Goal: Task Accomplishment & Management: Manage account settings

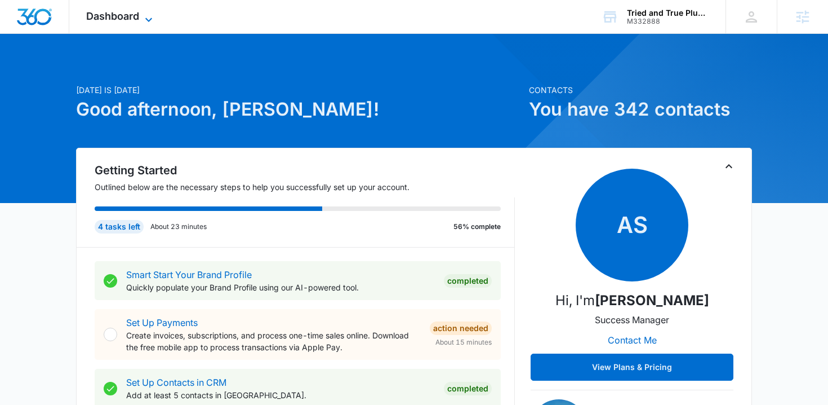
click at [134, 11] on span "Dashboard" at bounding box center [112, 16] width 53 height 12
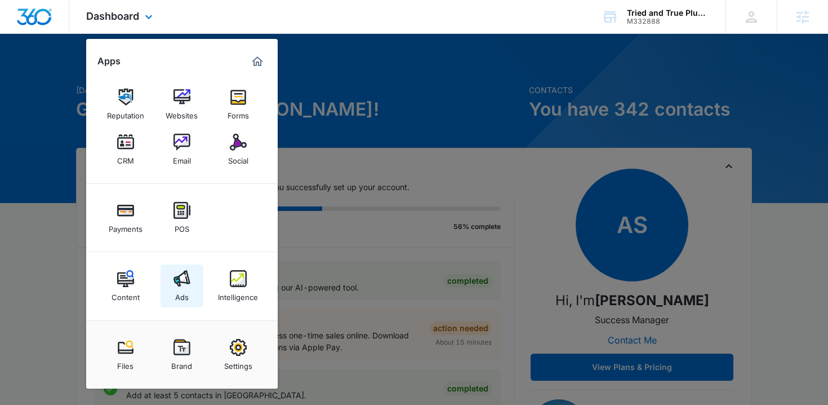
click at [195, 287] on link "Ads" at bounding box center [182, 285] width 43 height 43
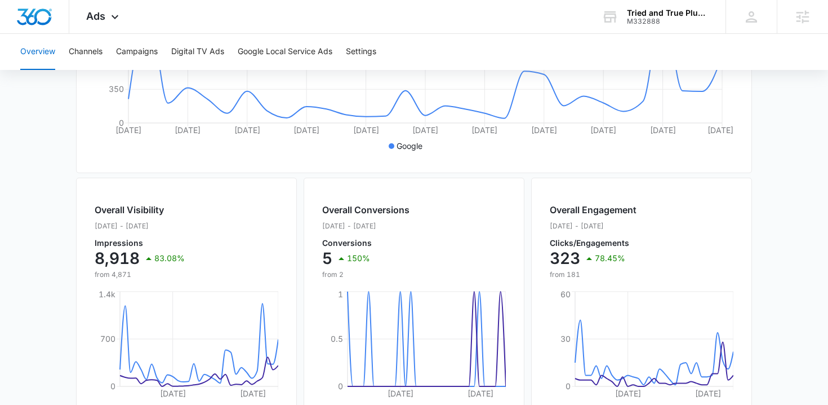
scroll to position [274, 0]
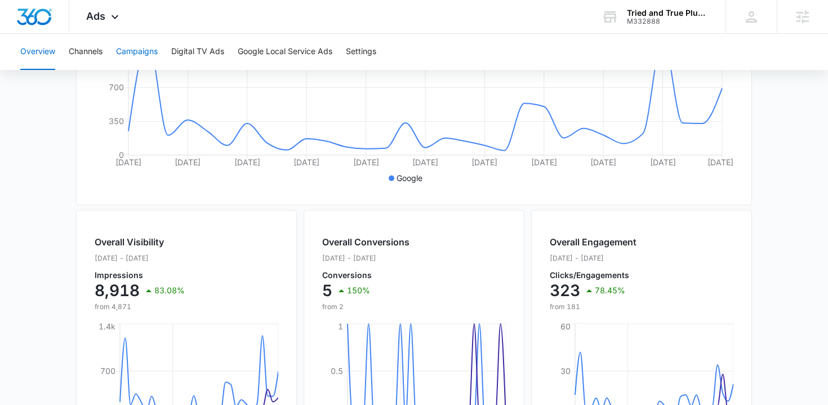
click at [144, 54] on button "Campaigns" at bounding box center [137, 52] width 42 height 36
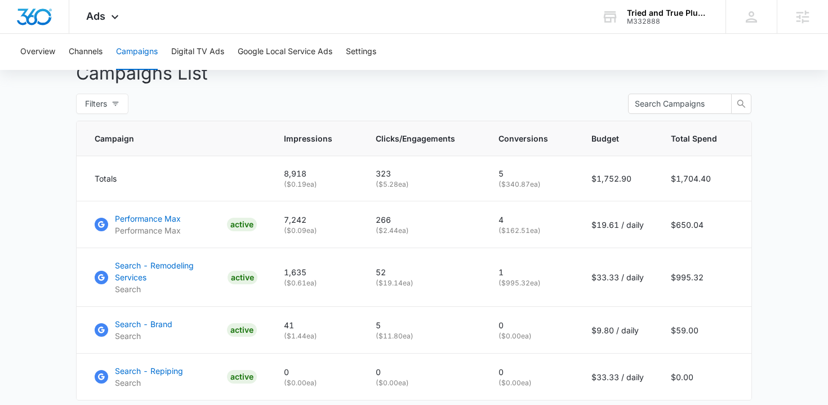
scroll to position [487, 0]
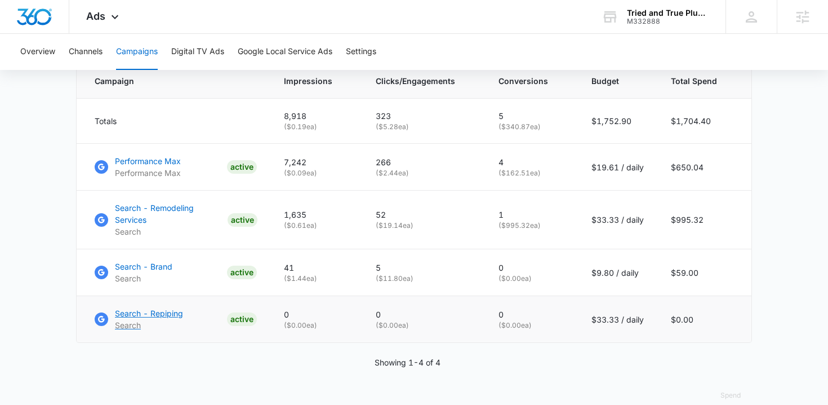
click at [154, 316] on p "Search - Repiping" at bounding box center [149, 313] width 68 height 12
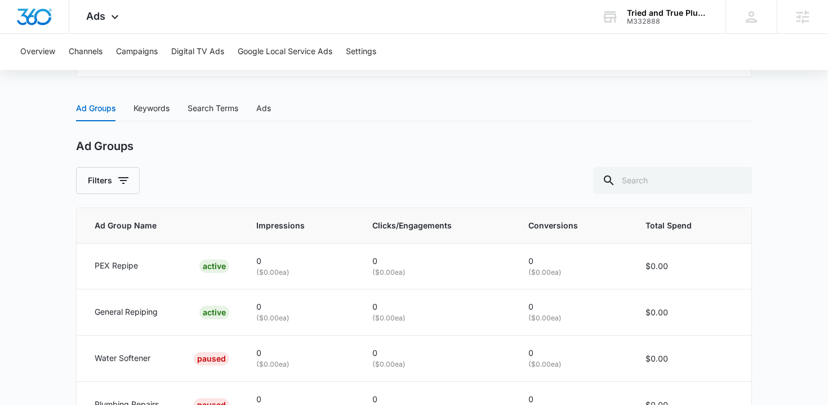
scroll to position [516, 0]
